Goal: Contribute content

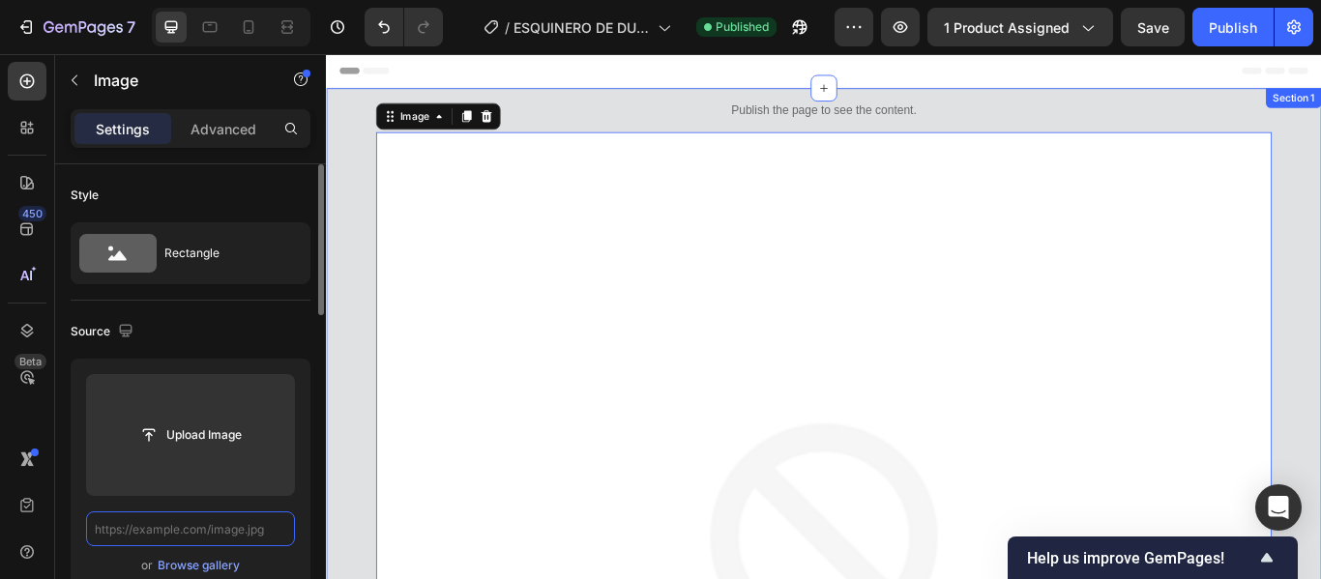
paste input "[URL][DOMAIN_NAME]"
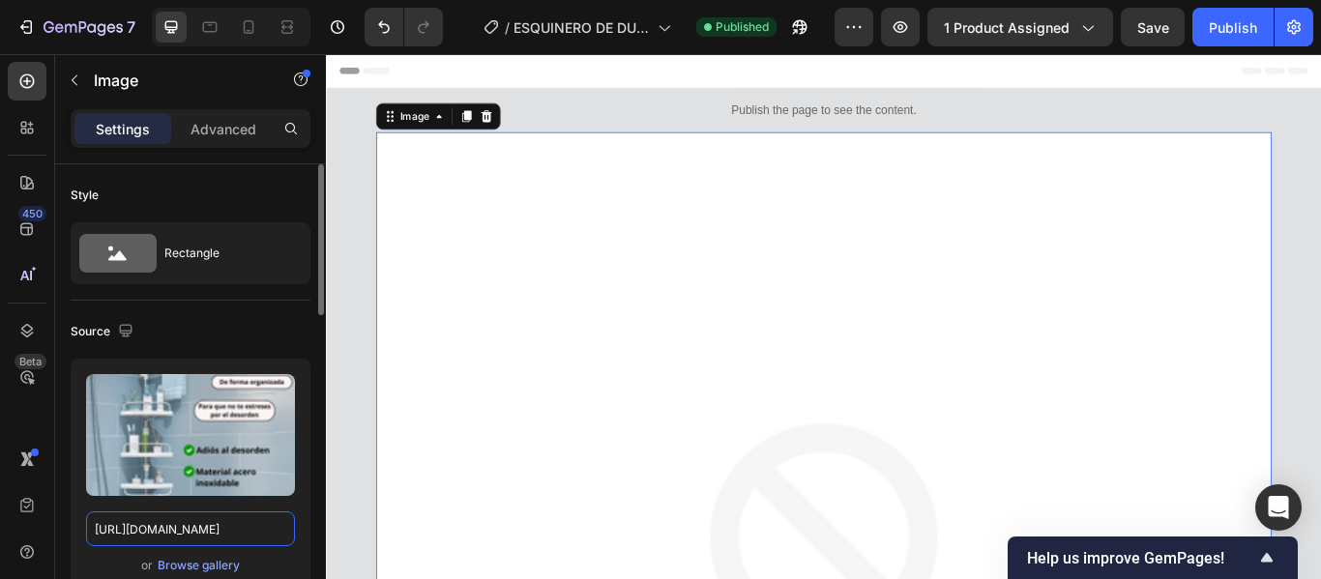
scroll to position [0, 510]
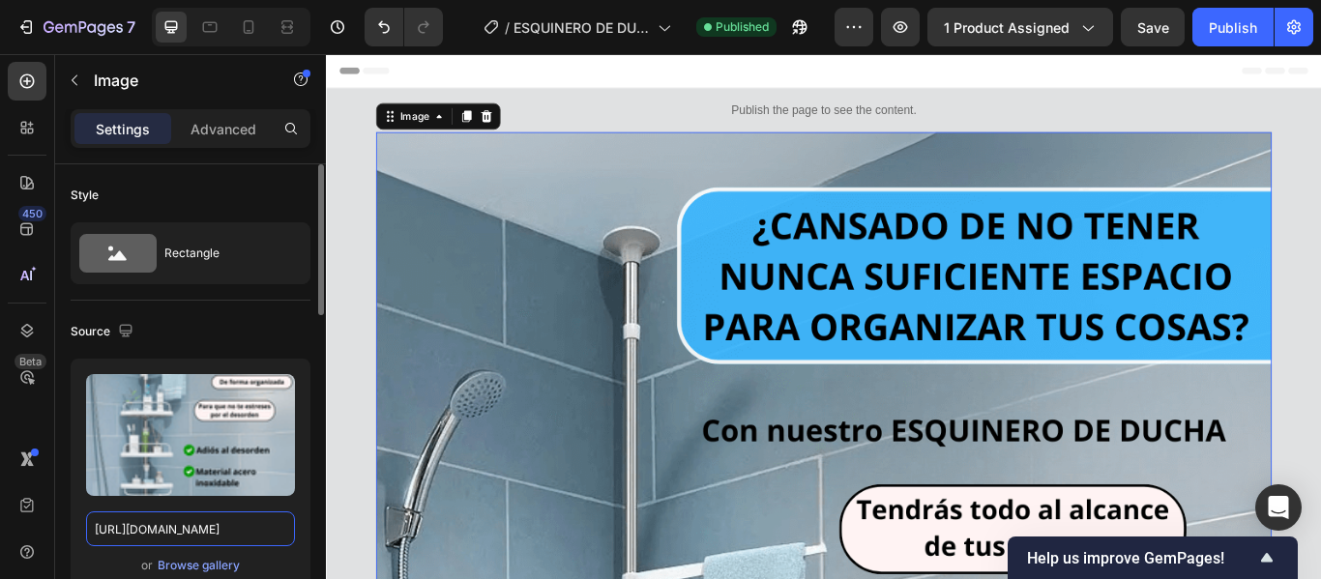
type input "[URL][DOMAIN_NAME]"
click at [281, 321] on div "Source" at bounding box center [191, 331] width 240 height 31
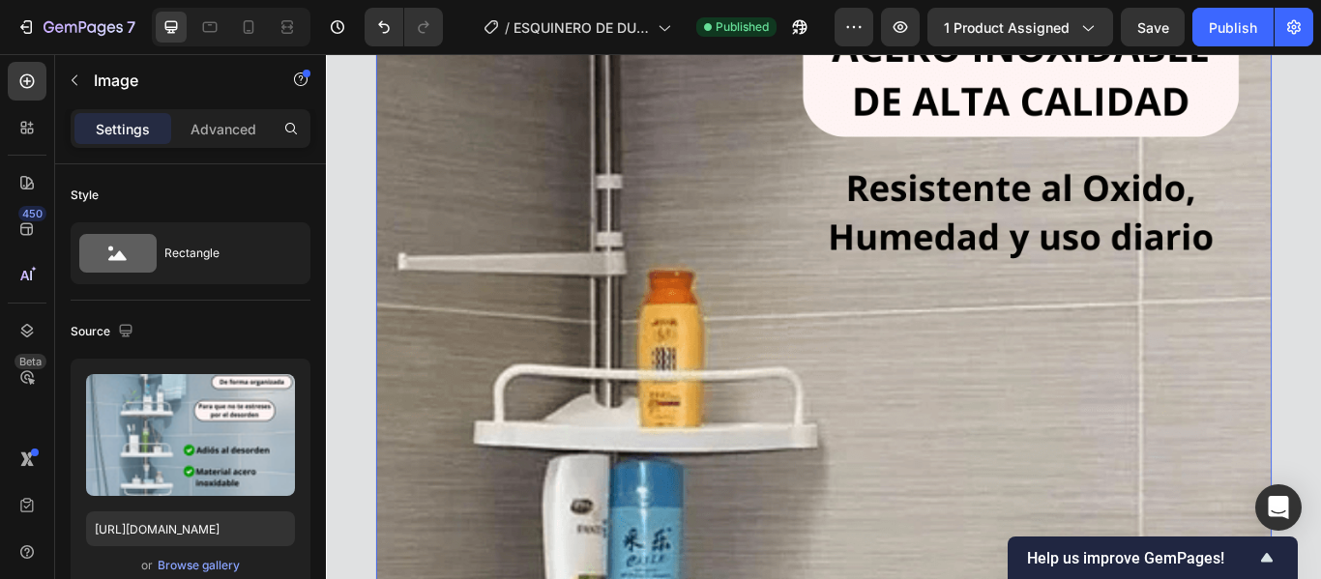
scroll to position [97, 0]
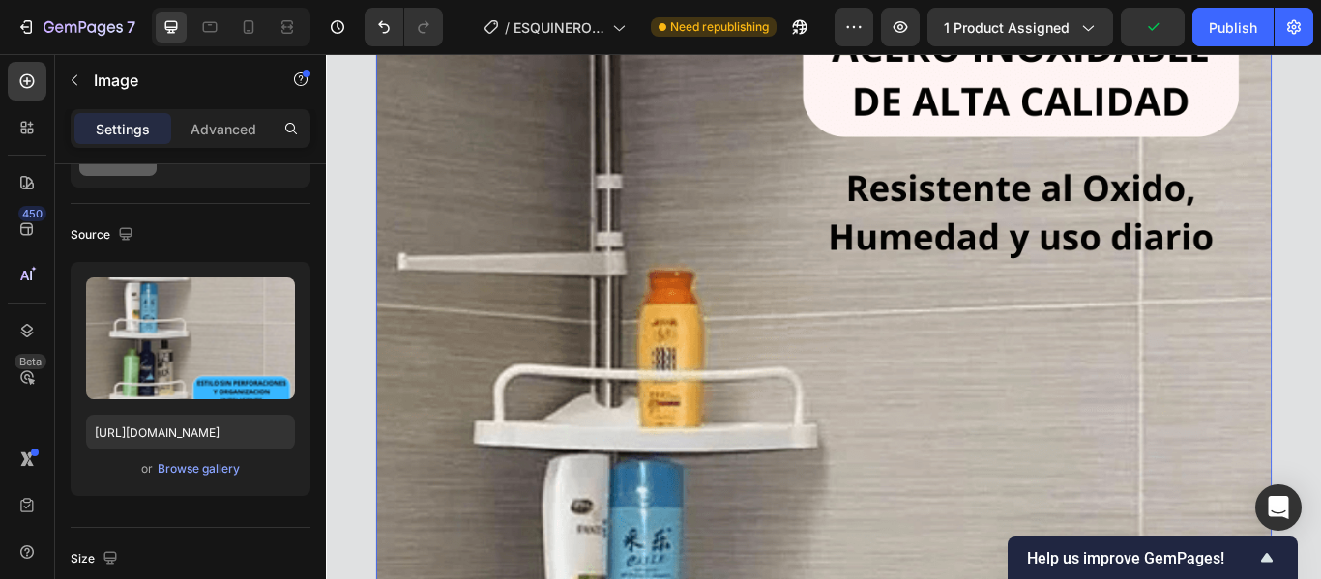
click at [243, 430] on input "[URL][DOMAIN_NAME]" at bounding box center [190, 432] width 209 height 35
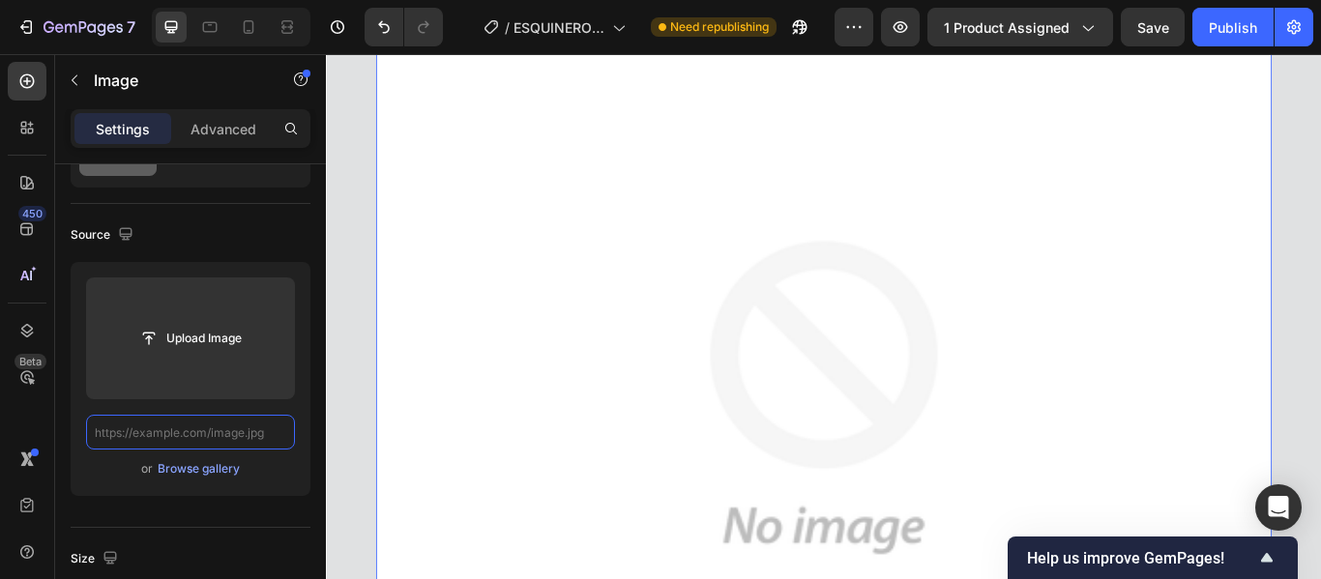
paste input "[URL][DOMAIN_NAME]"
type input "[URL][DOMAIN_NAME]"
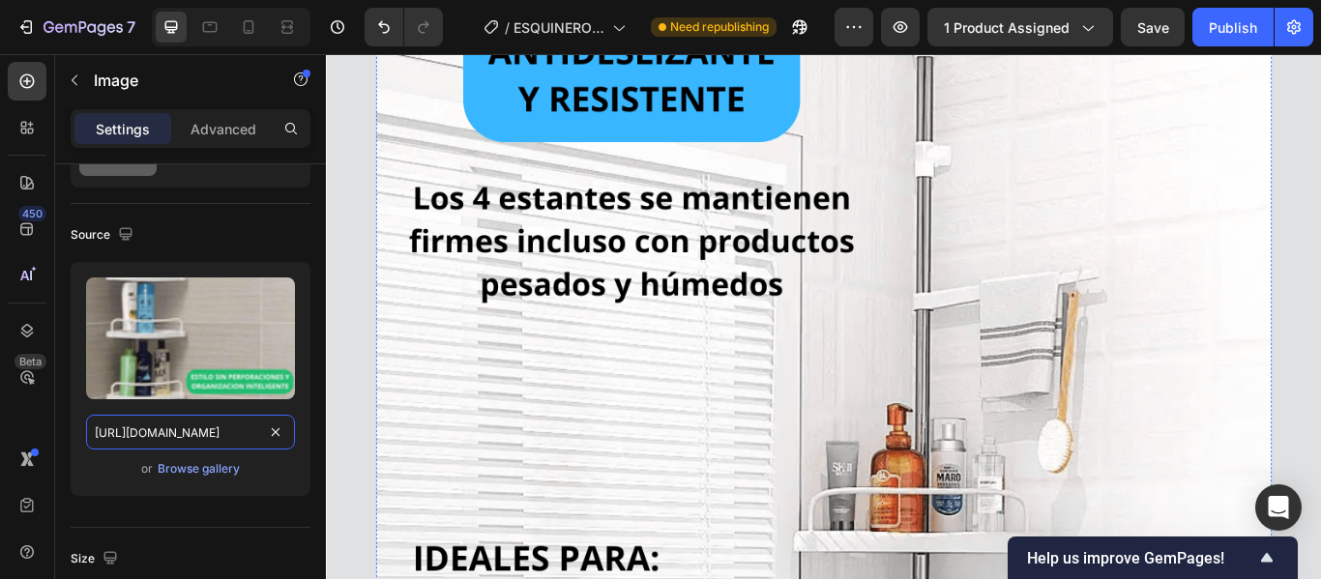
scroll to position [5126, 0]
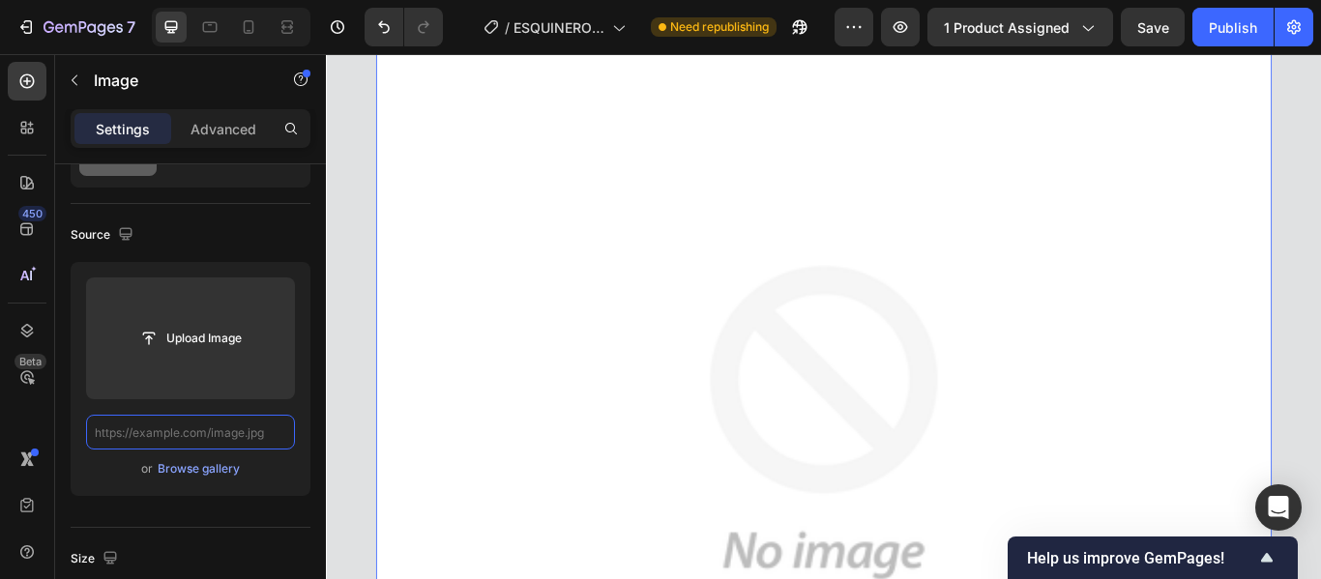
scroll to position [0, 0]
paste input "[URL][DOMAIN_NAME]"
type input "[URL][DOMAIN_NAME]"
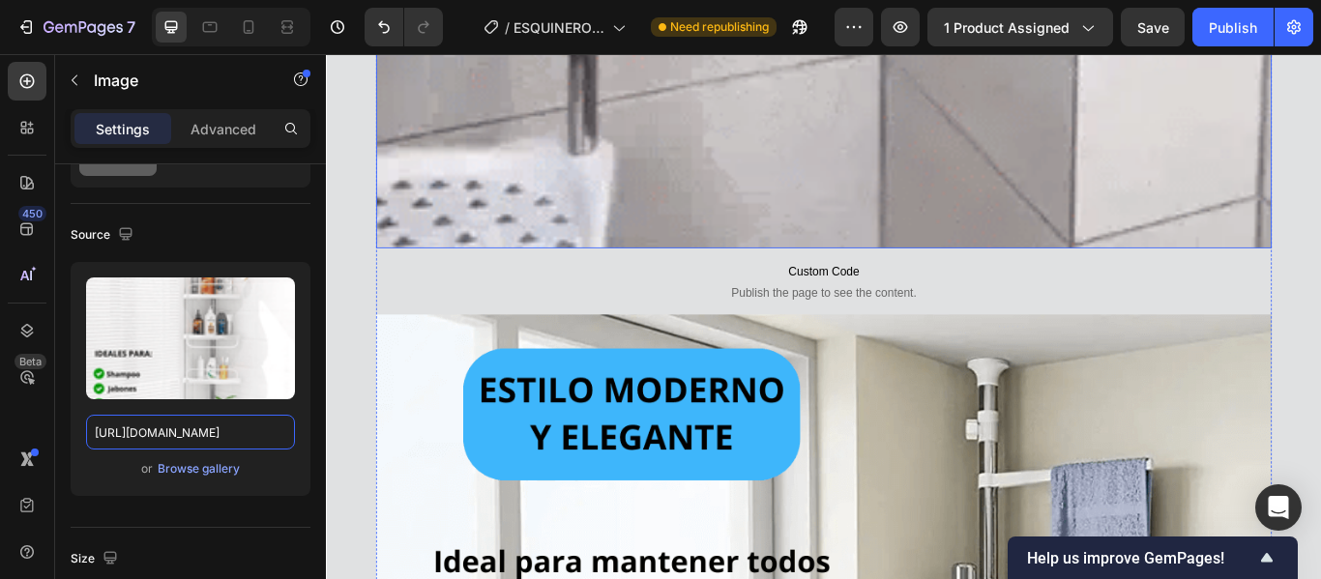
scroll to position [8512, 0]
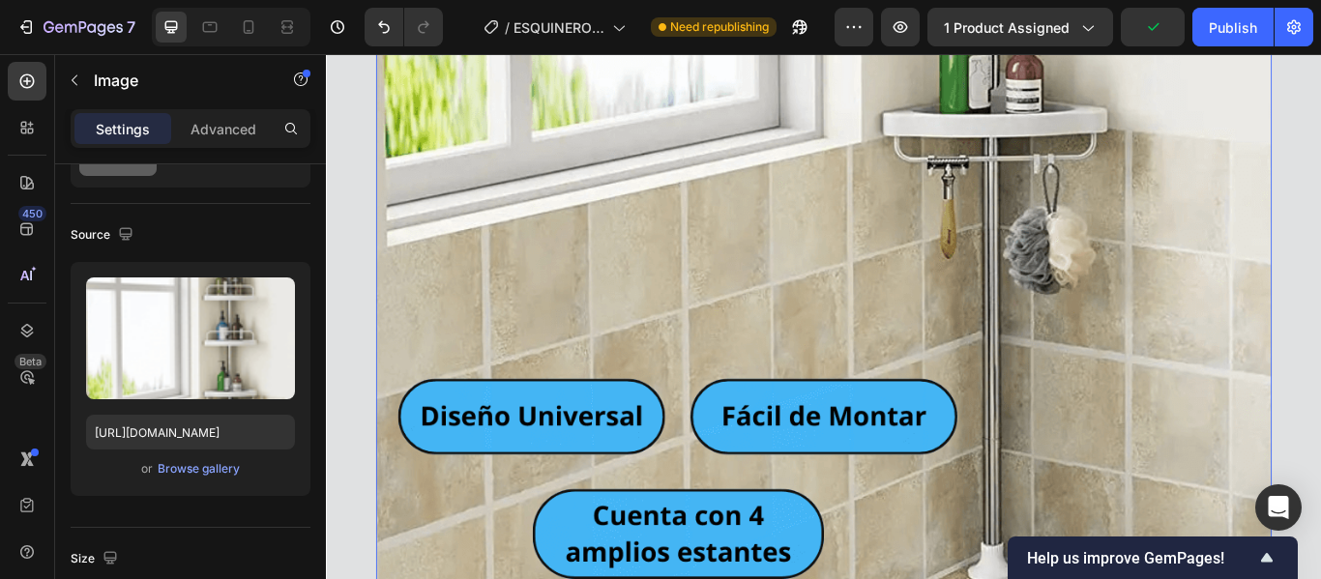
scroll to position [9479, 0]
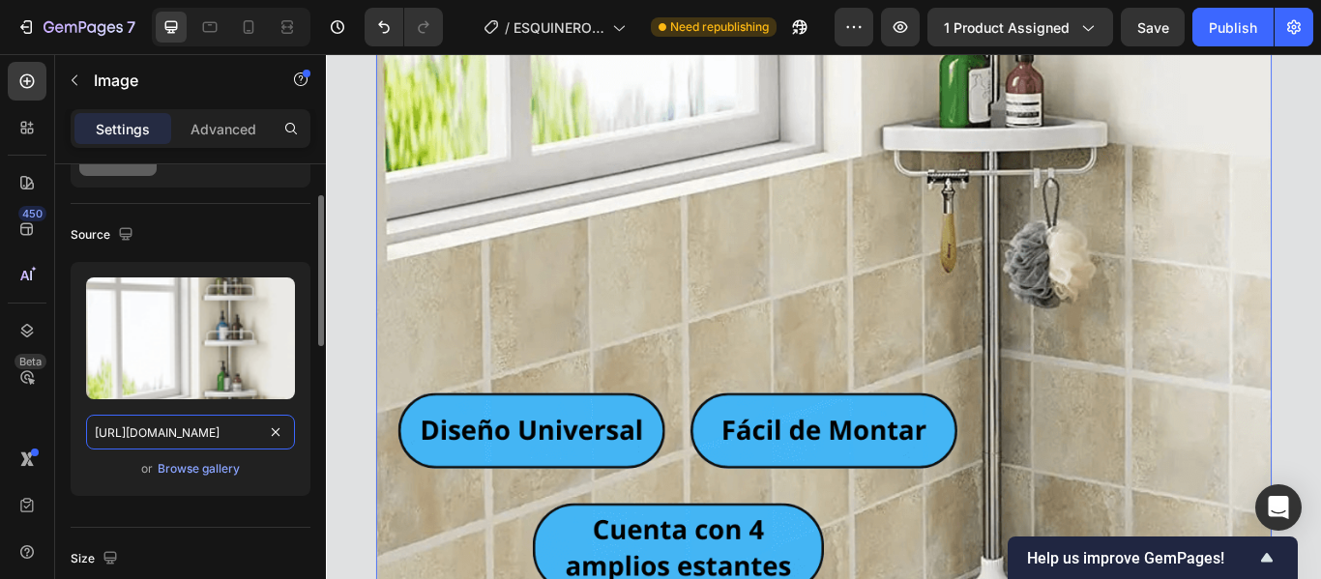
click at [231, 432] on input "[URL][DOMAIN_NAME]" at bounding box center [190, 432] width 209 height 35
paste input "a8bde3d9-ae93-43bd-8ffb-7dd7396a950a.png?v=1759081002"
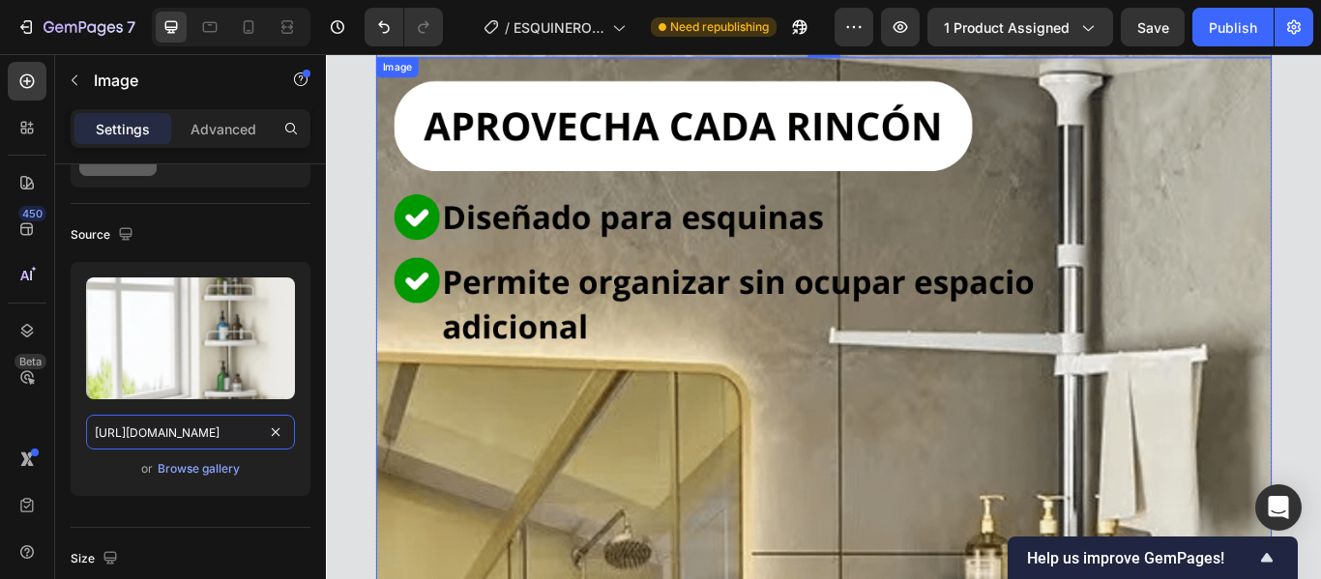
scroll to position [10156, 0]
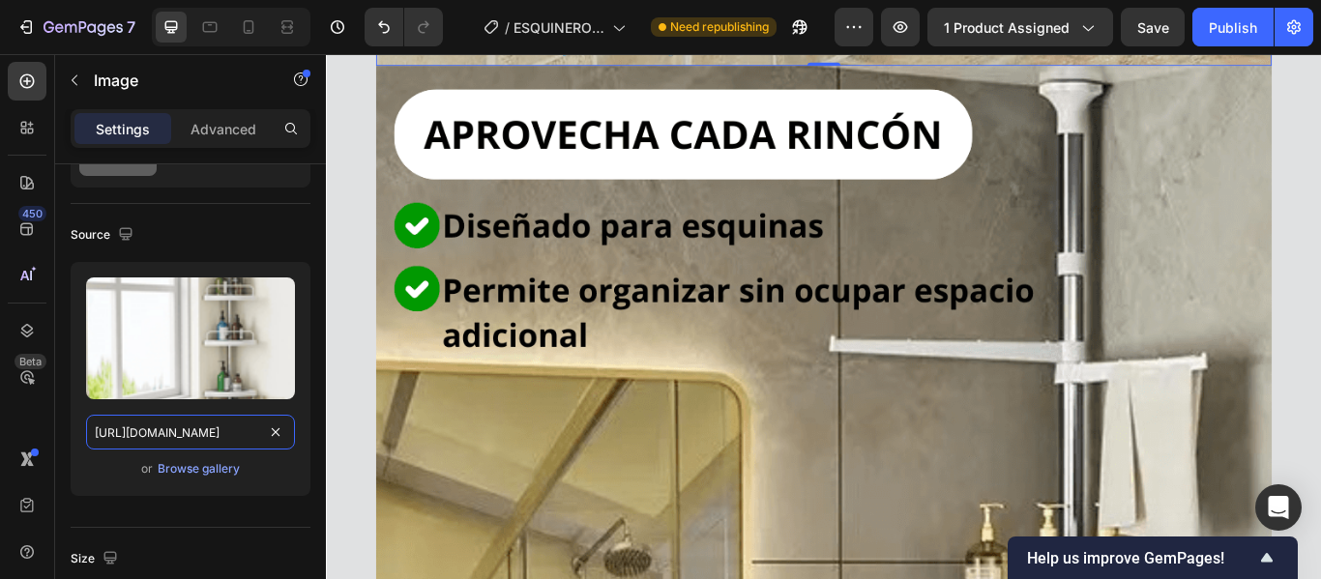
type input "[URL][DOMAIN_NAME]"
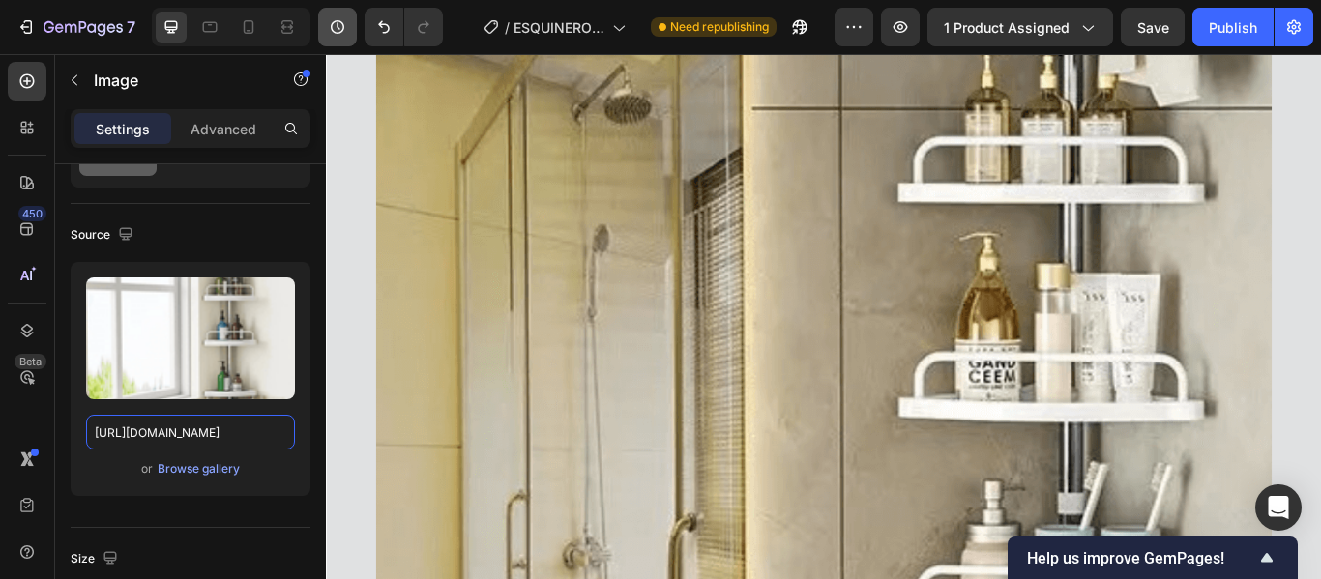
scroll to position [10833, 0]
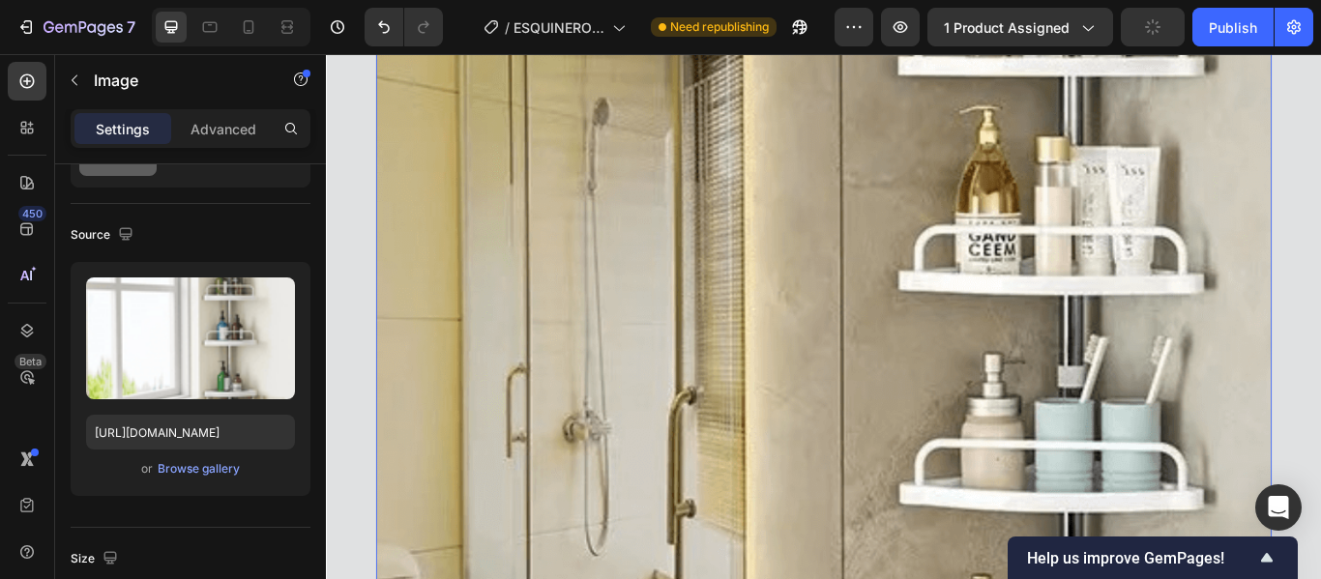
click at [507, 335] on img at bounding box center [906, 261] width 1045 height 1741
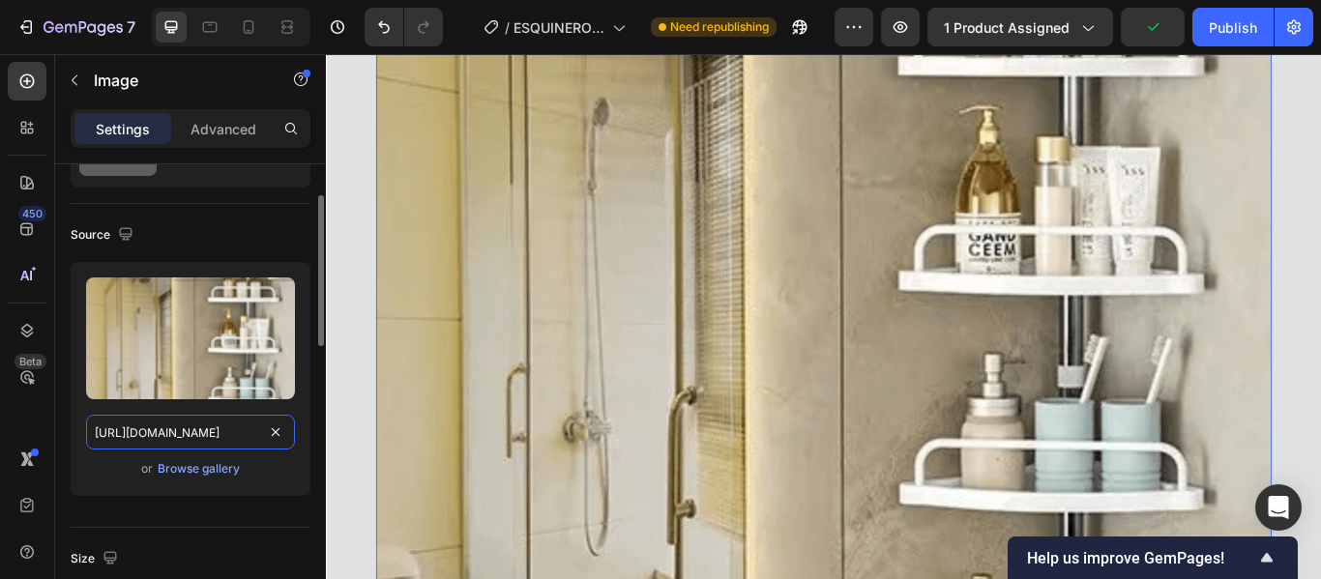
click at [219, 432] on input "[URL][DOMAIN_NAME]" at bounding box center [190, 432] width 209 height 35
paste input "62a433cb-260c-4452-ab7a-50f63bd115b3.png?v=1759081002"
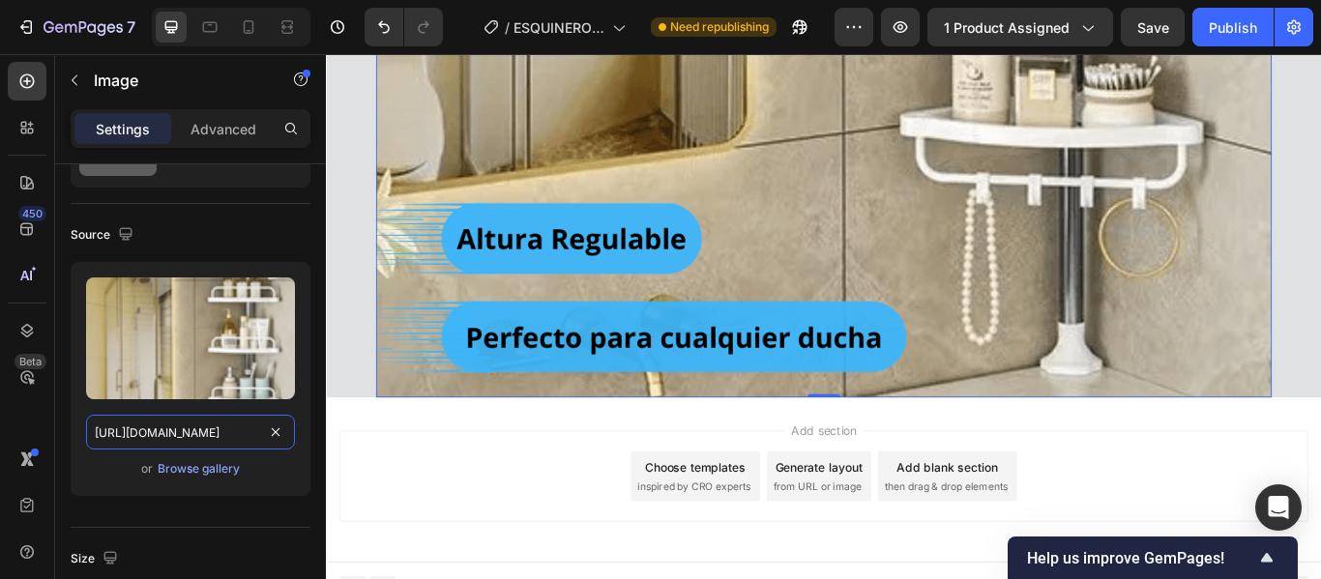
scroll to position [11530, 0]
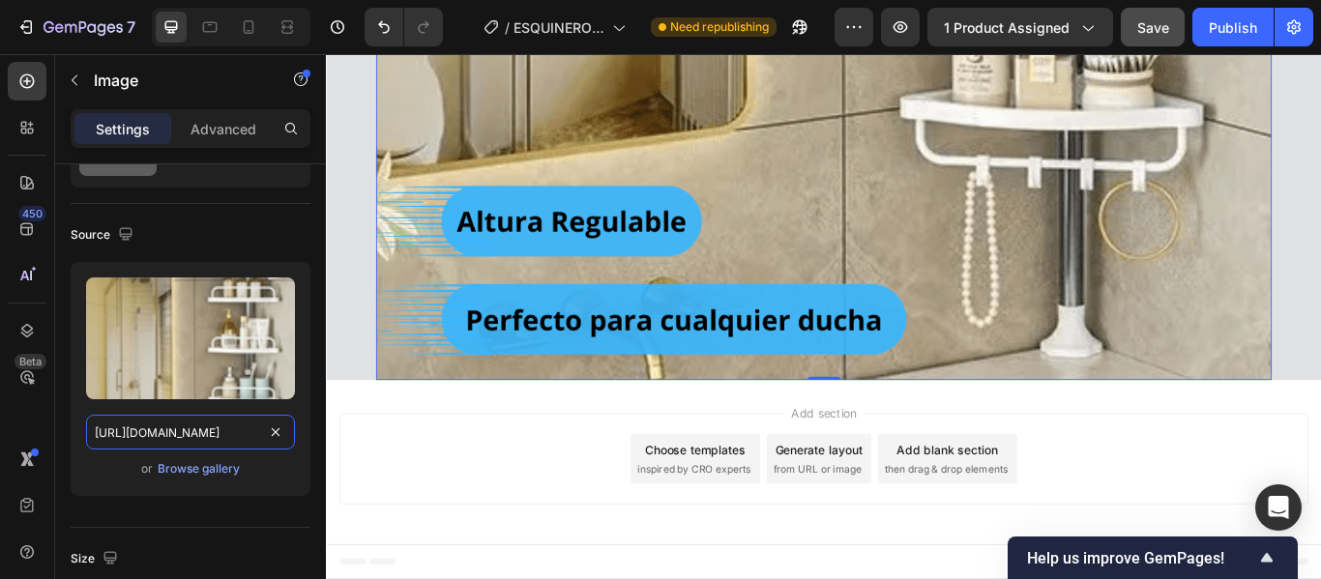
type input "[URL][DOMAIN_NAME]"
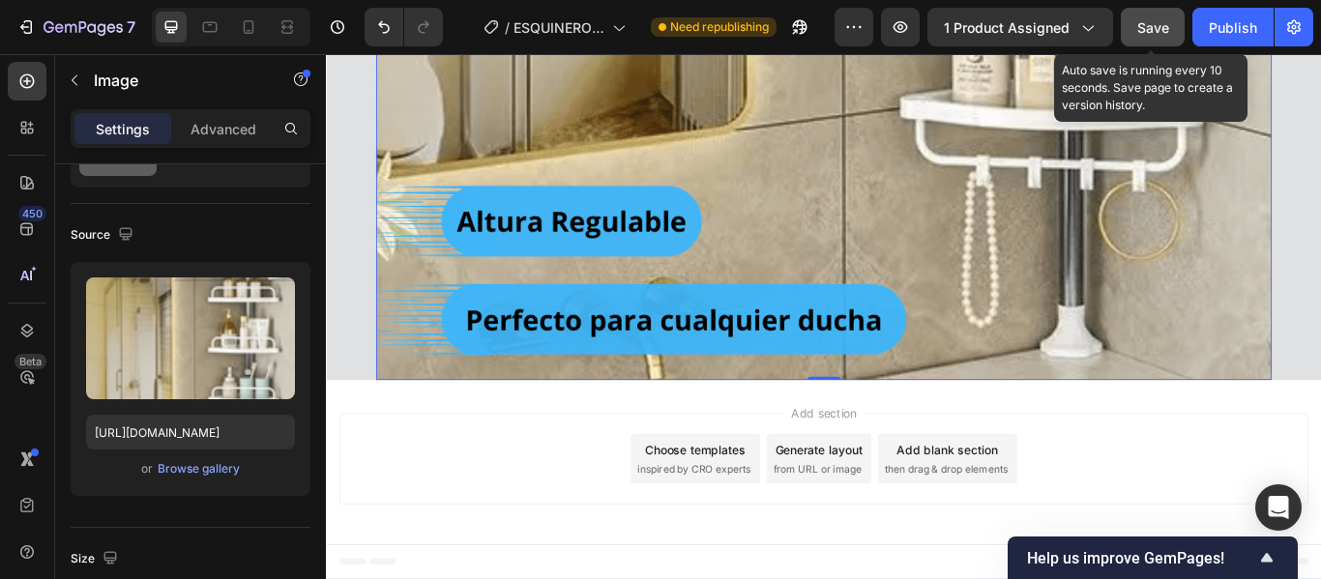
click at [1142, 24] on span "Save" at bounding box center [1153, 27] width 32 height 16
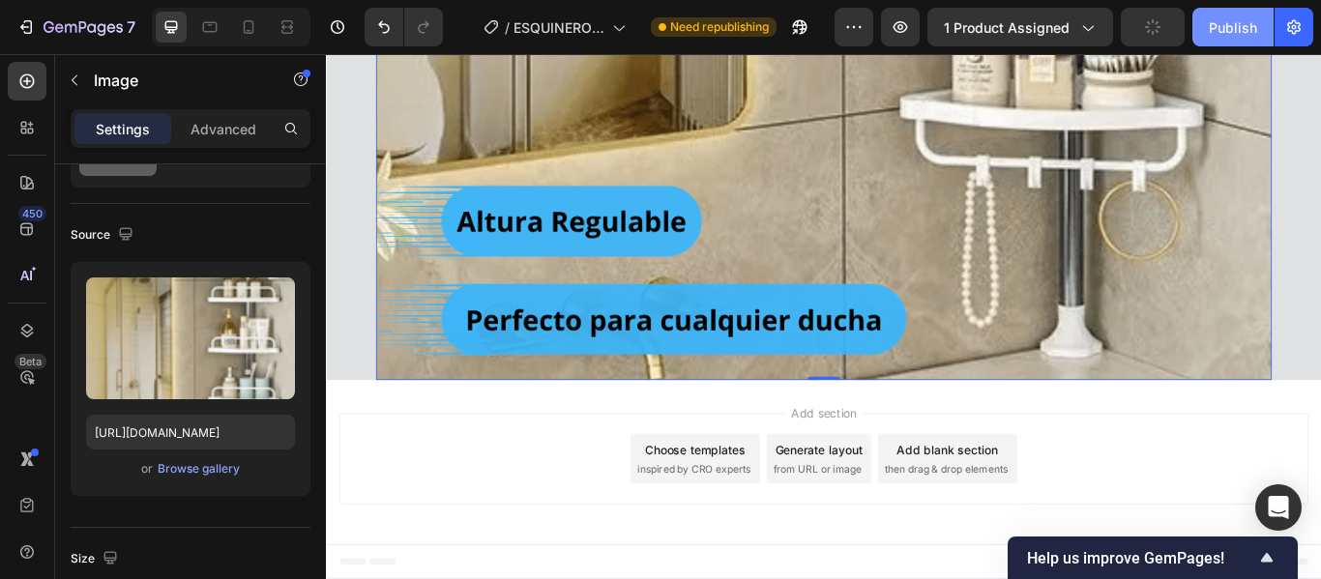
click at [1234, 27] on div "Publish" at bounding box center [1233, 27] width 48 height 20
